Goal: Task Accomplishment & Management: Manage account settings

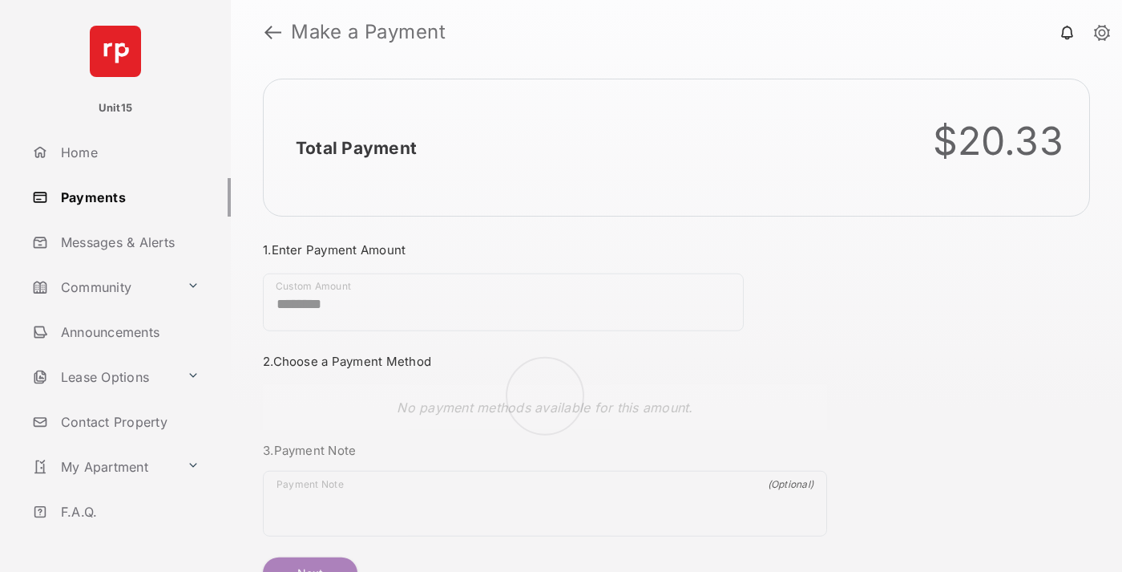
scroll to position [87, 0]
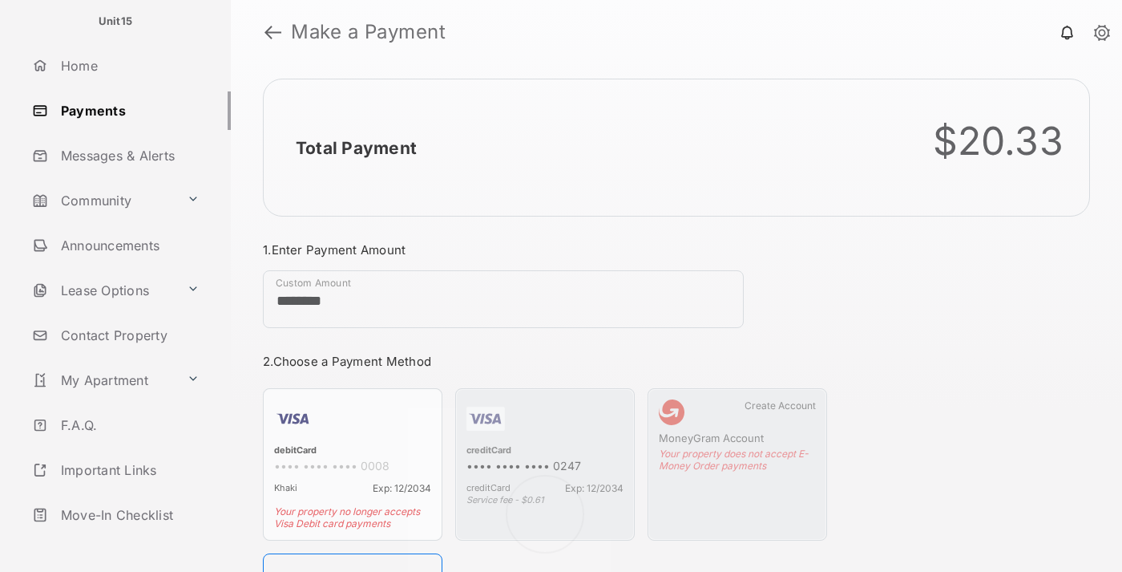
click at [125, 540] on link "Logout" at bounding box center [128, 559] width 205 height 38
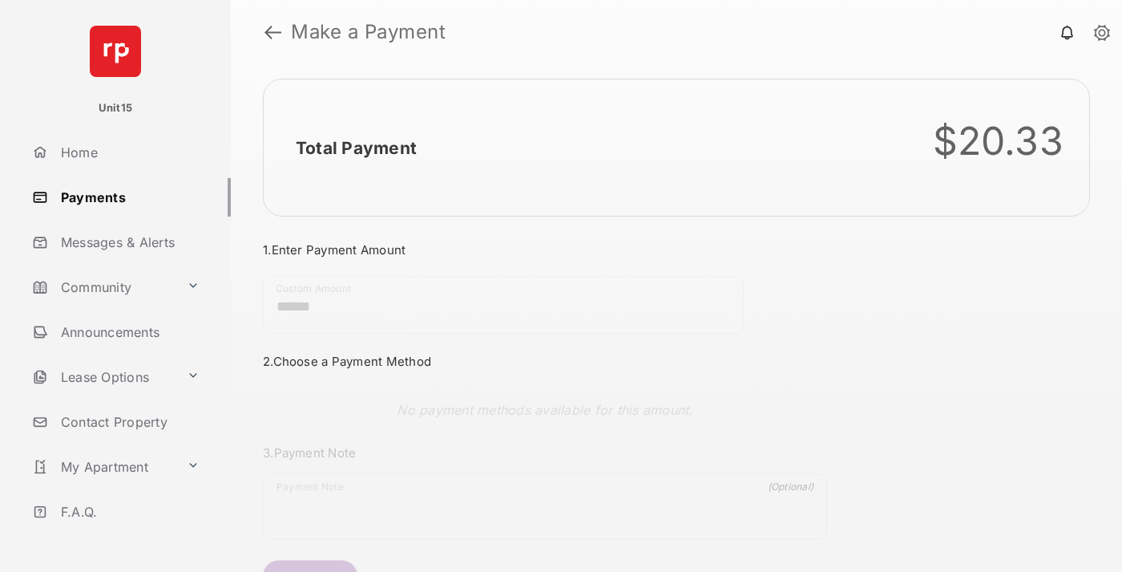
scroll to position [87, 0]
